Goal: Obtain resource: Download file/media

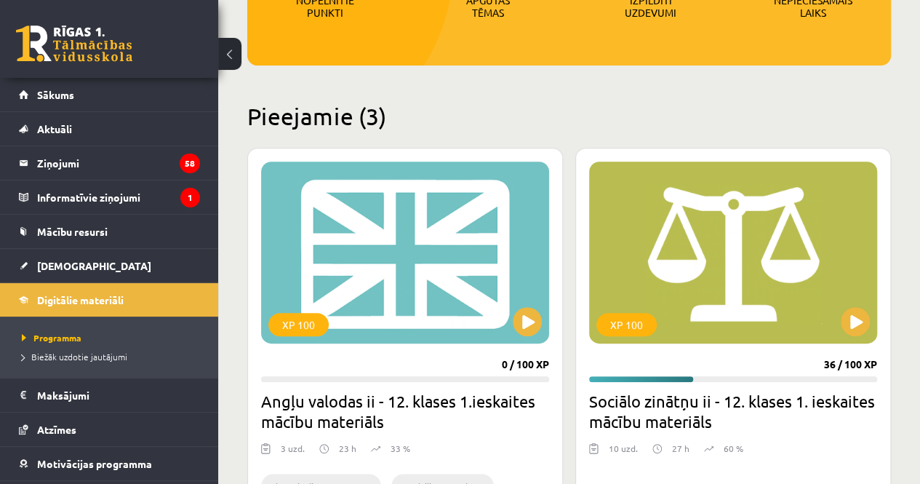
scroll to position [268, 0]
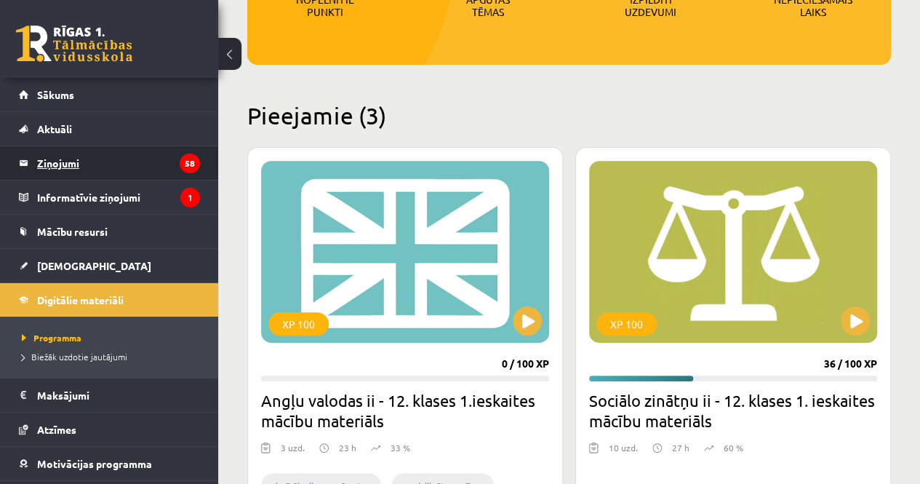
click at [67, 166] on legend "Ziņojumi 58" at bounding box center [118, 162] width 163 height 33
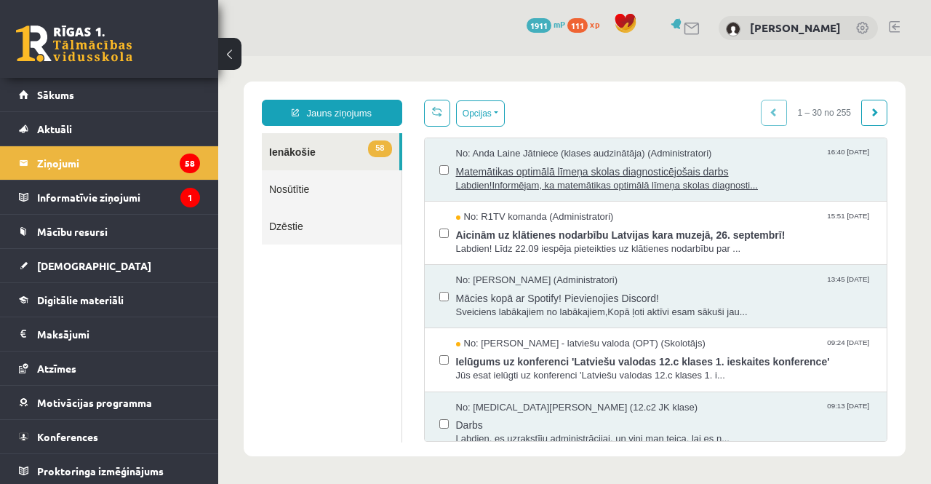
click at [573, 177] on span "Matemātikas optimālā līmeņa skolas diagnosticējošais darbs" at bounding box center [664, 170] width 417 height 18
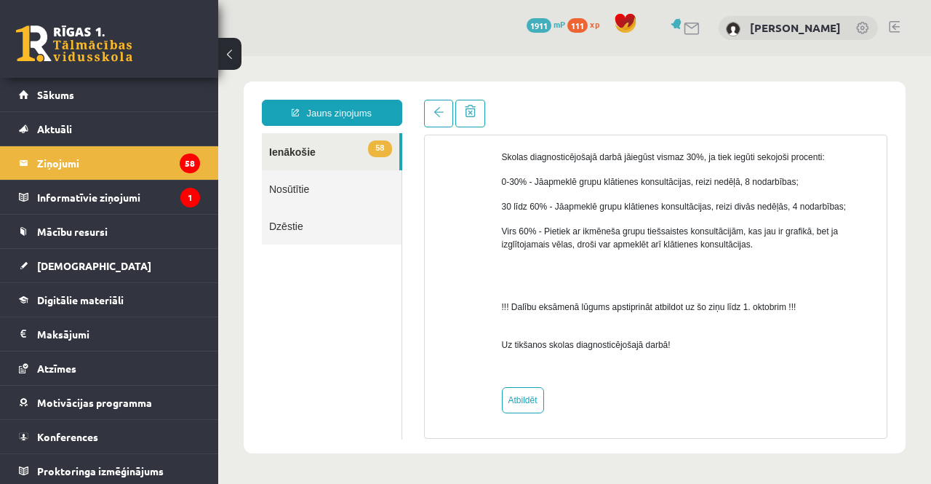
scroll to position [713, 0]
click at [431, 120] on link at bounding box center [438, 114] width 29 height 28
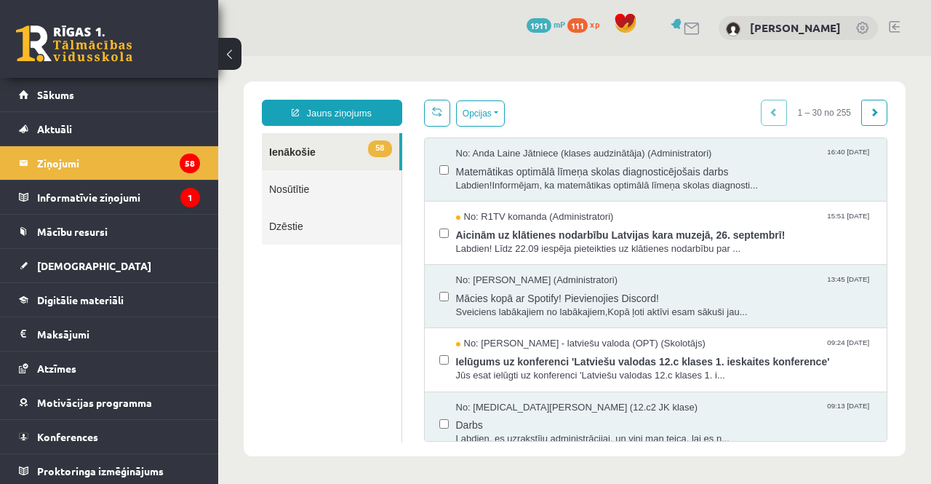
scroll to position [0, 0]
click at [188, 186] on legend "Informatīvie ziņojumi 1" at bounding box center [118, 196] width 163 height 33
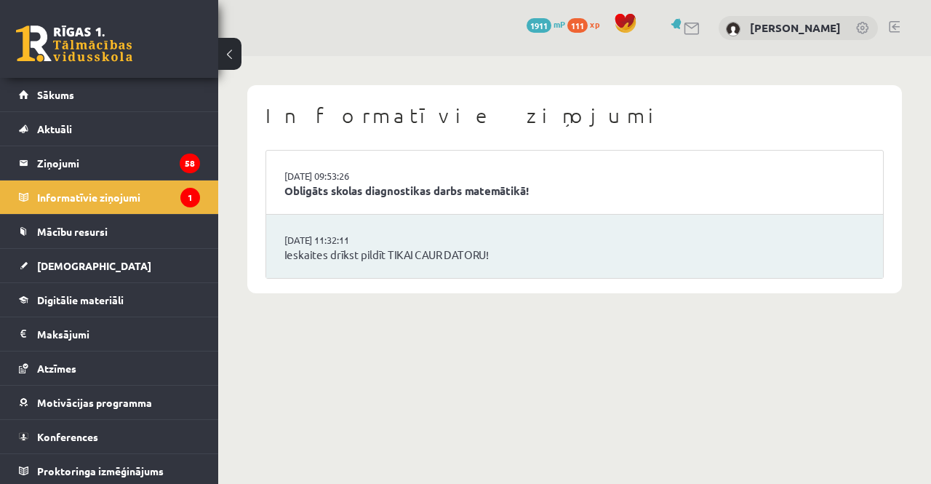
click at [399, 169] on li "16.09.2025 09:53:26 Obligāts skolas diagnostikas darbs matemātikā!" at bounding box center [574, 183] width 617 height 64
click at [368, 174] on link "16.09.2025 09:53:26" at bounding box center [338, 176] width 109 height 15
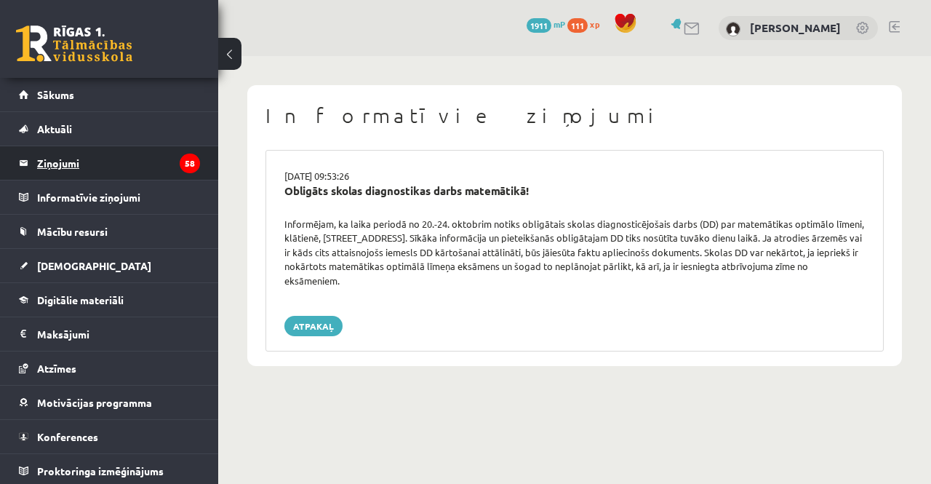
click at [105, 163] on legend "Ziņojumi 58" at bounding box center [118, 162] width 163 height 33
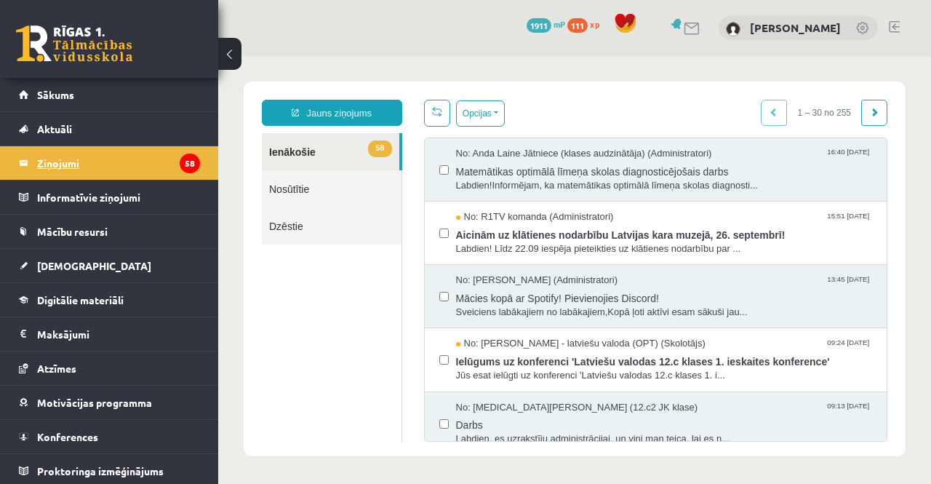
click at [134, 161] on legend "Ziņojumi 58" at bounding box center [118, 162] width 163 height 33
click at [115, 106] on link "Sākums" at bounding box center [109, 94] width 181 height 33
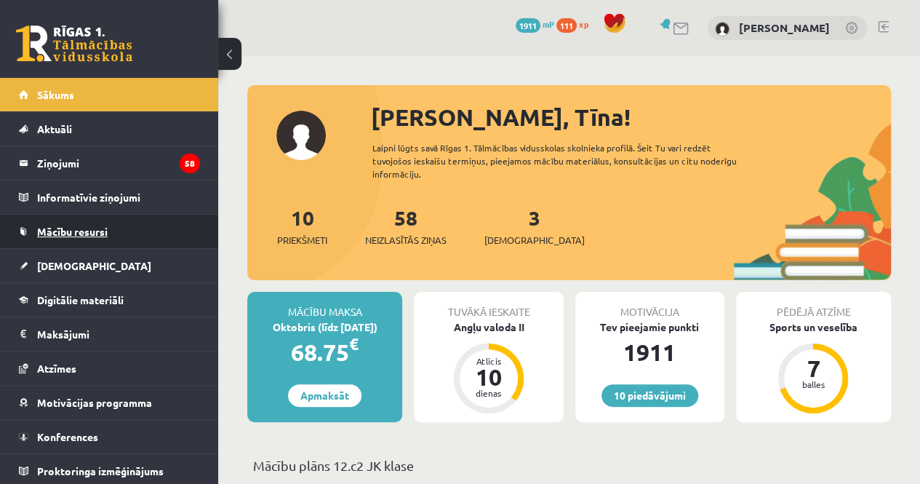
click at [92, 229] on span "Mācību resursi" at bounding box center [72, 231] width 71 height 13
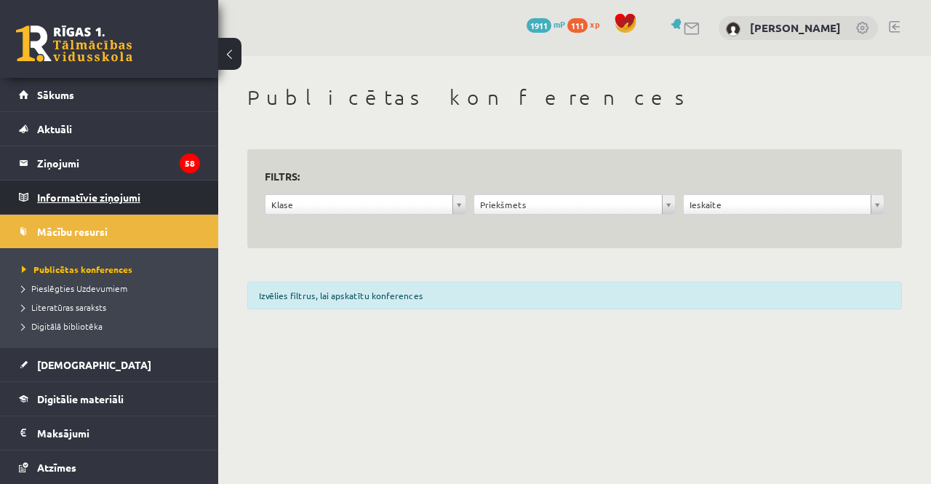
click at [129, 200] on legend "Informatīvie ziņojumi 0" at bounding box center [118, 196] width 163 height 33
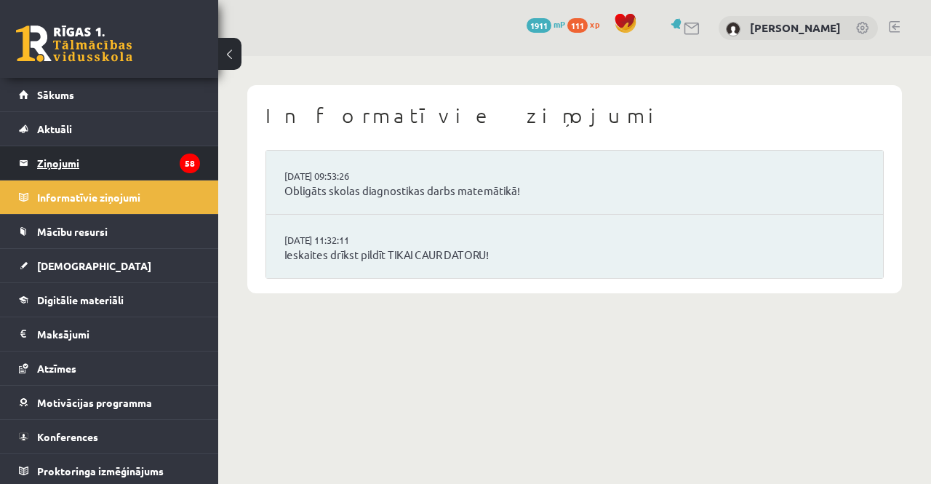
click at [135, 162] on legend "Ziņojumi 58" at bounding box center [118, 162] width 163 height 33
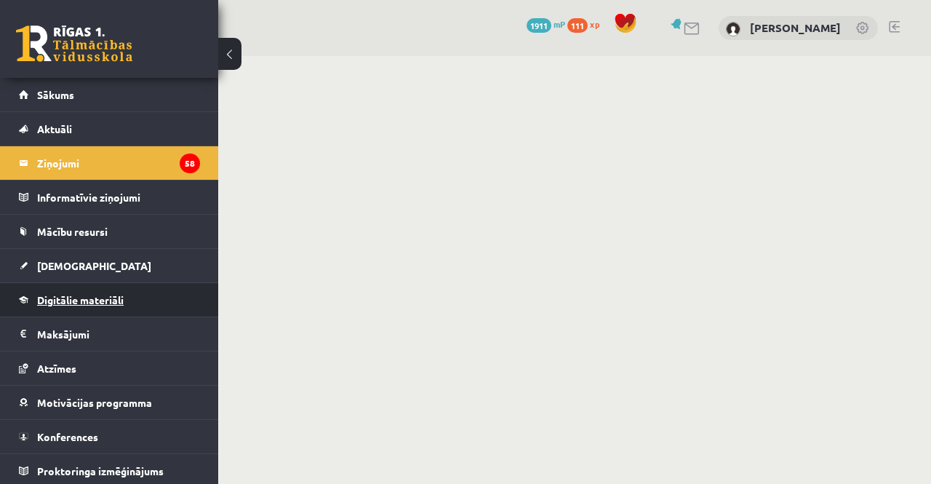
click at [130, 291] on link "Digitālie materiāli" at bounding box center [109, 299] width 181 height 33
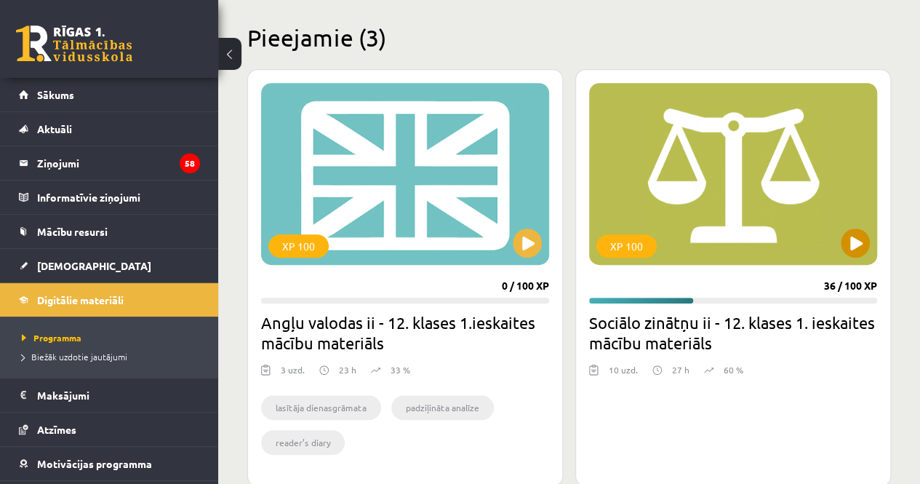
scroll to position [346, 0]
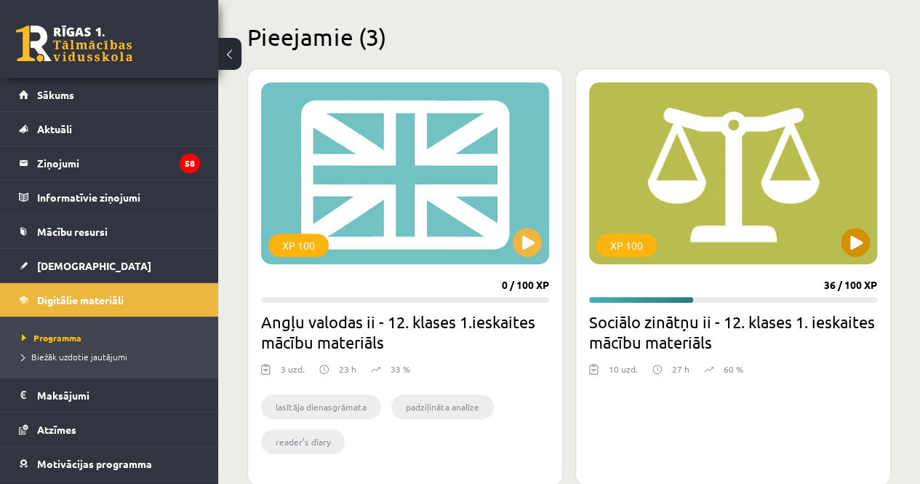
click at [850, 260] on div "XP 100" at bounding box center [733, 173] width 288 height 182
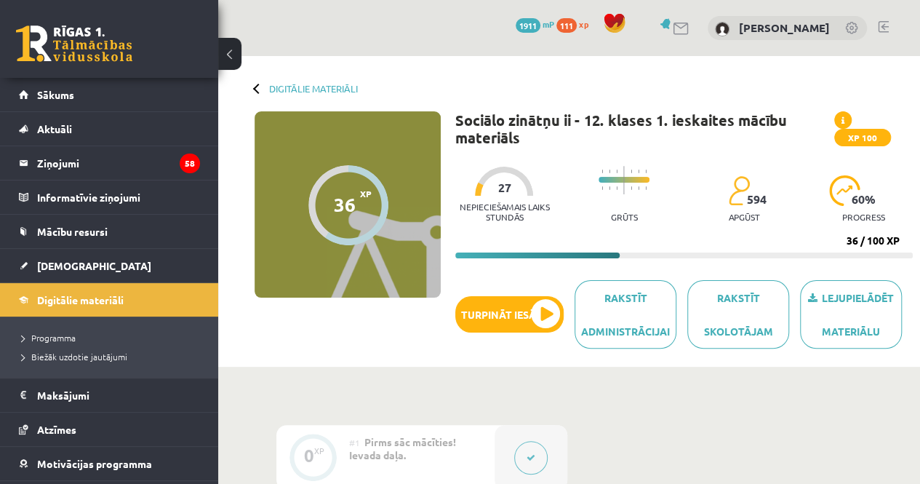
scroll to position [104, 0]
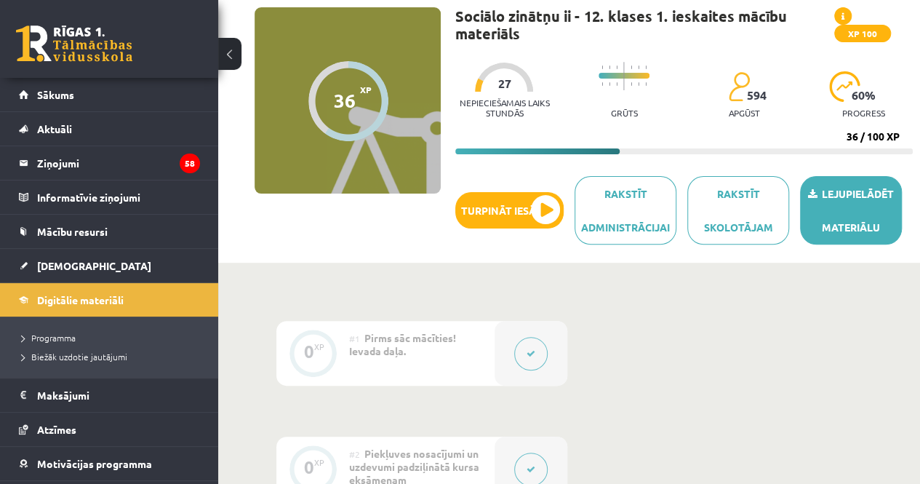
click at [830, 217] on link "Lejupielādēt materiālu" at bounding box center [851, 210] width 102 height 68
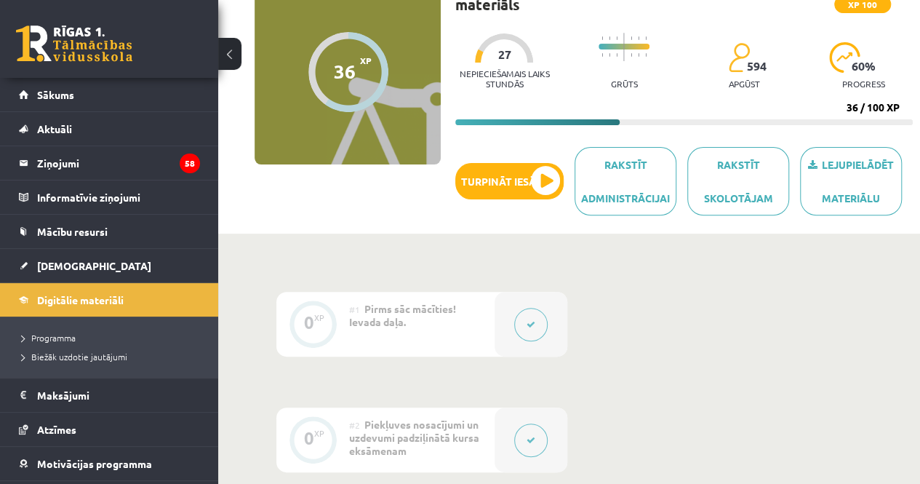
scroll to position [132, 0]
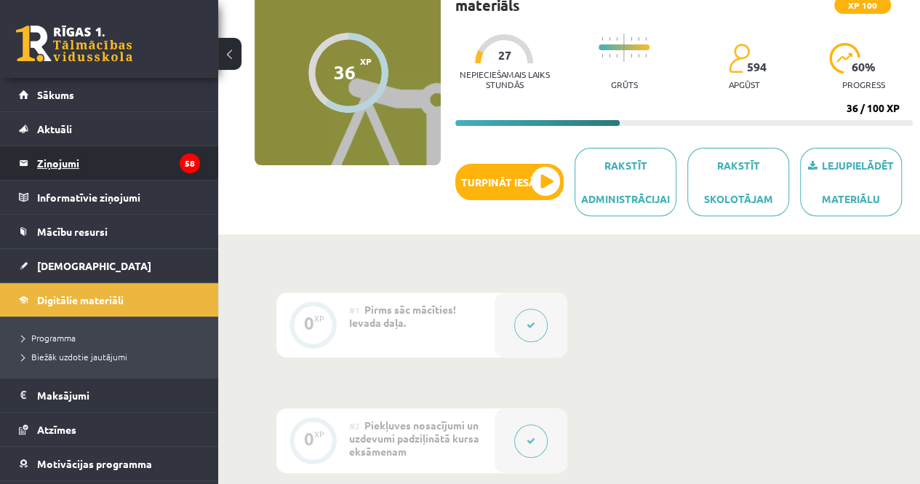
click at [180, 152] on legend "Ziņojumi 58" at bounding box center [118, 162] width 163 height 33
